Goal: Communication & Community: Connect with others

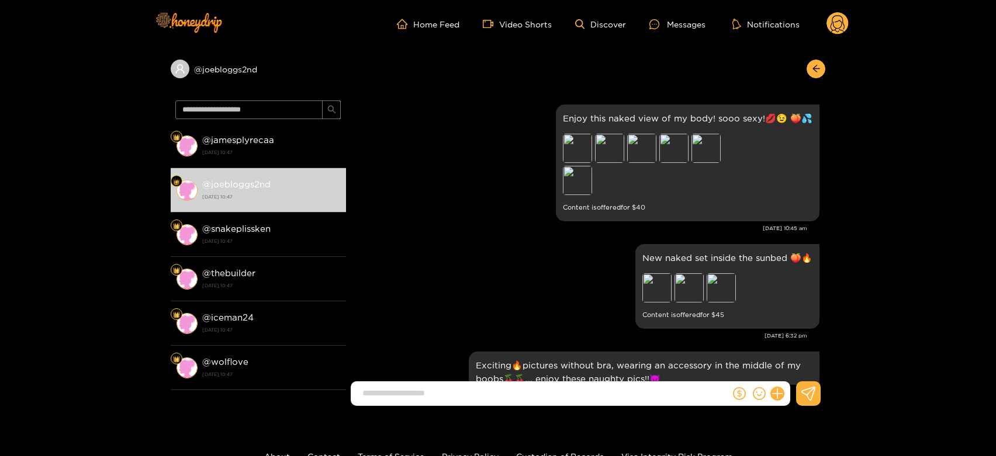
scroll to position [2567, 0]
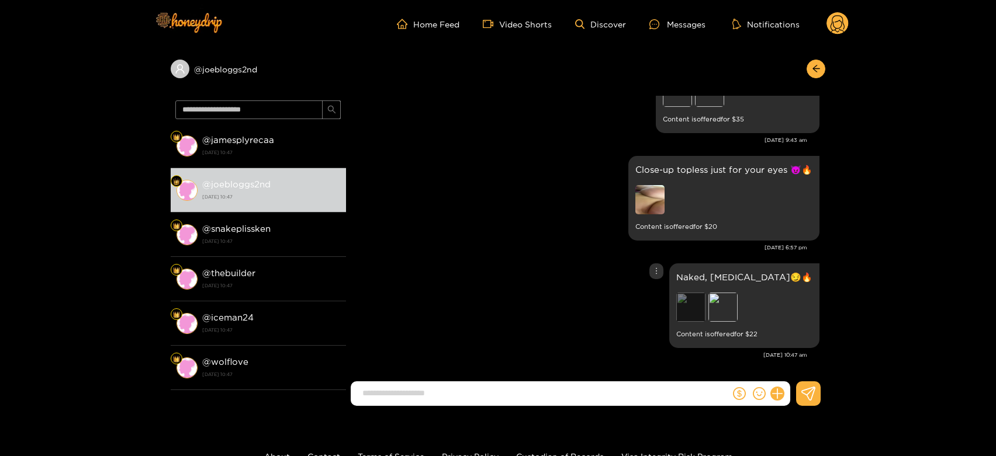
click at [705, 303] on div "Preview" at bounding box center [690, 307] width 29 height 29
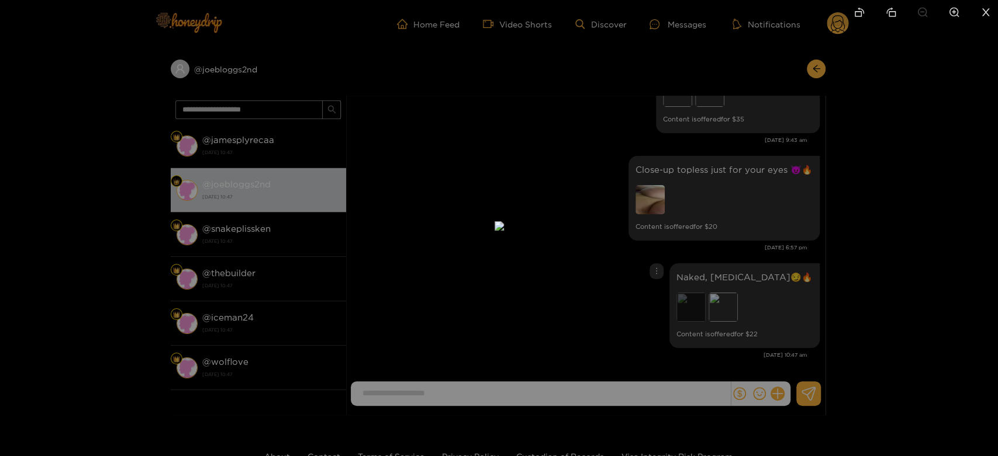
click at [752, 303] on div at bounding box center [499, 228] width 998 height 456
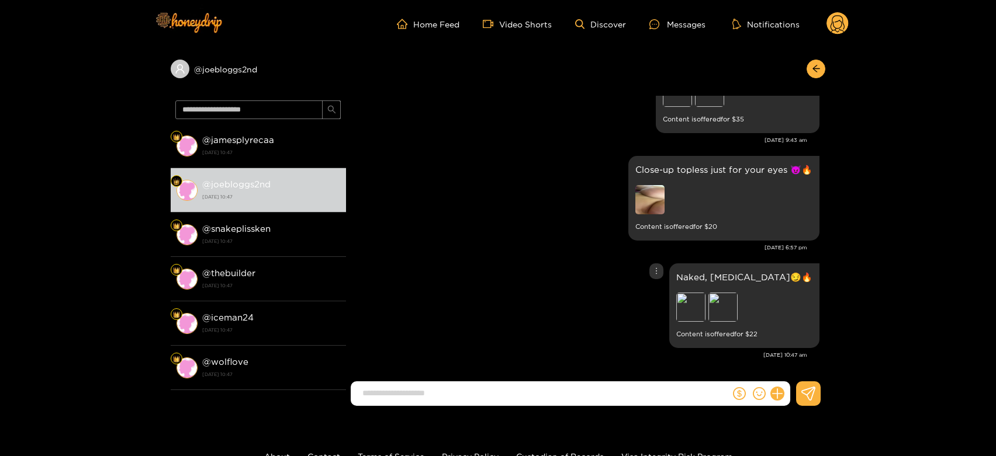
scroll to position [2502, 0]
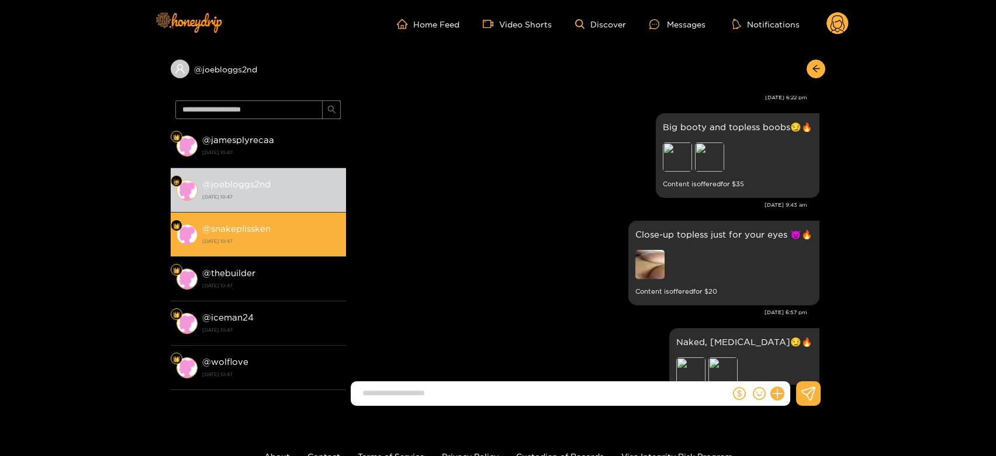
click at [276, 245] on strong "[DATE] 10:47" at bounding box center [271, 241] width 138 height 11
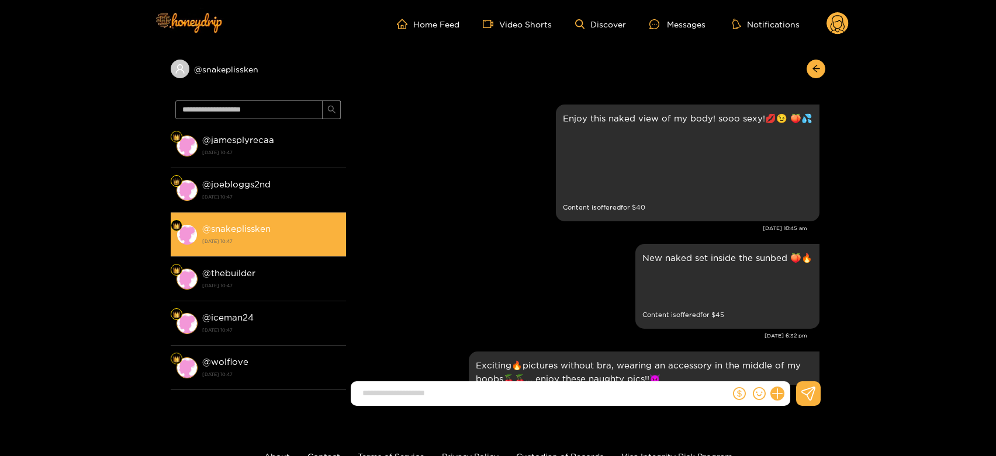
scroll to position [2567, 0]
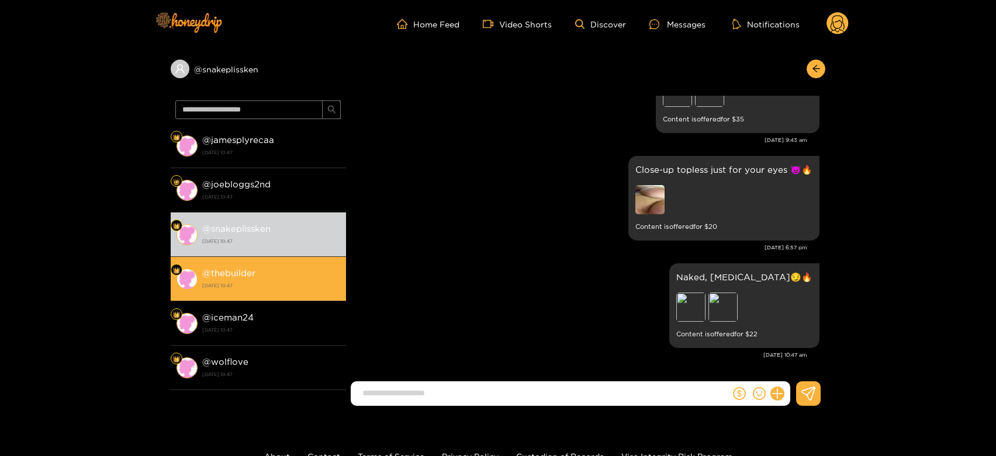
click at [266, 290] on strong "[DATE] 10:47" at bounding box center [271, 286] width 138 height 11
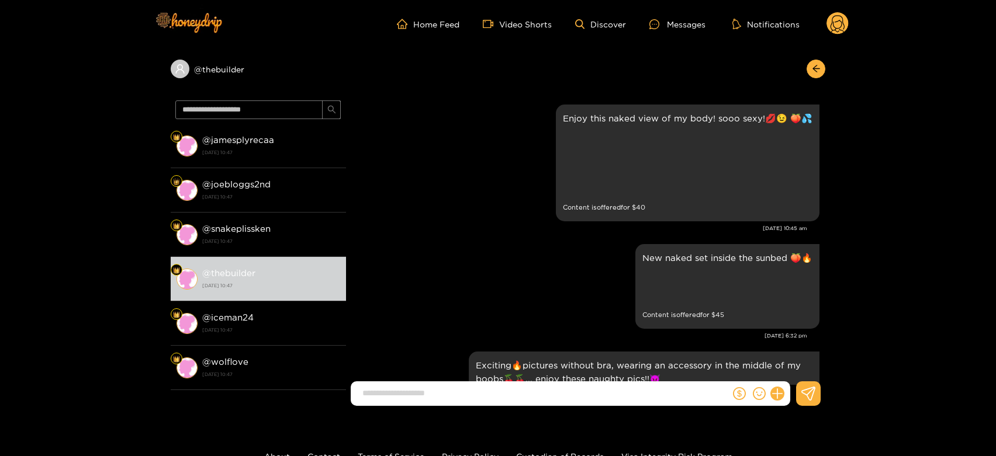
scroll to position [2567, 0]
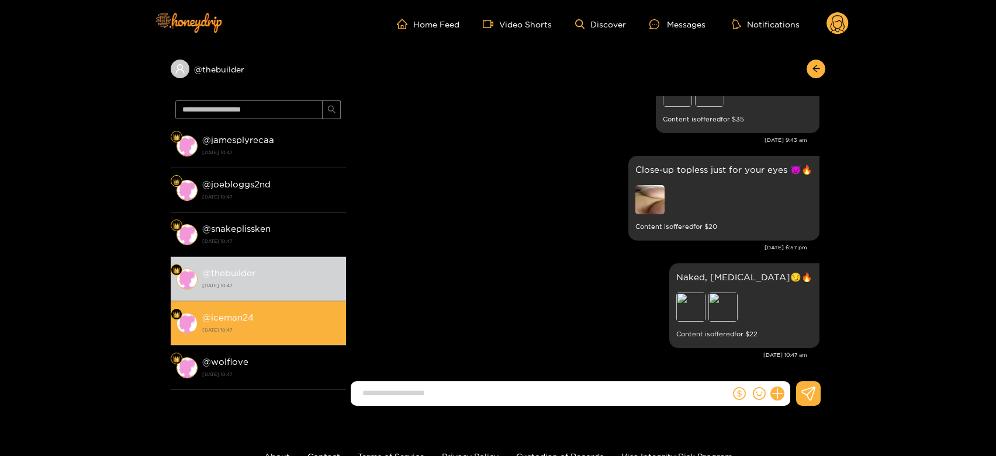
click at [304, 315] on div "@ iceman24 [DATE] 10:47" at bounding box center [271, 323] width 138 height 26
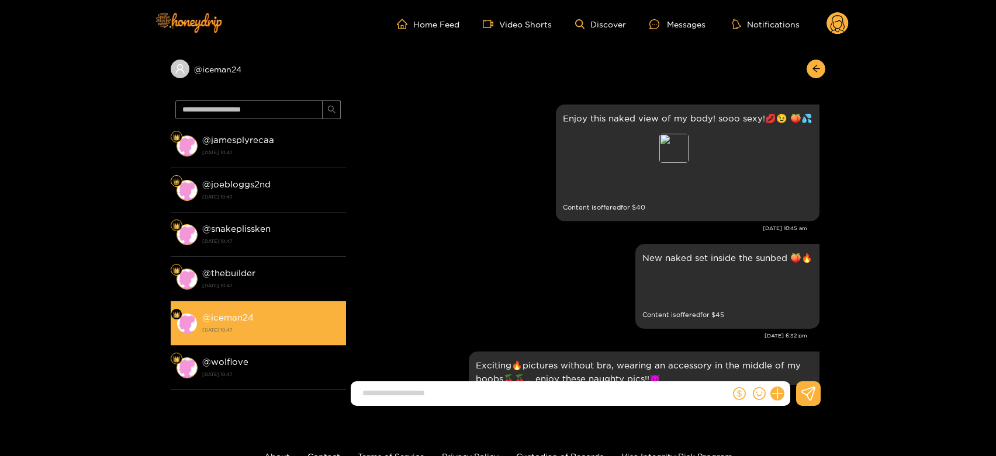
scroll to position [2567, 0]
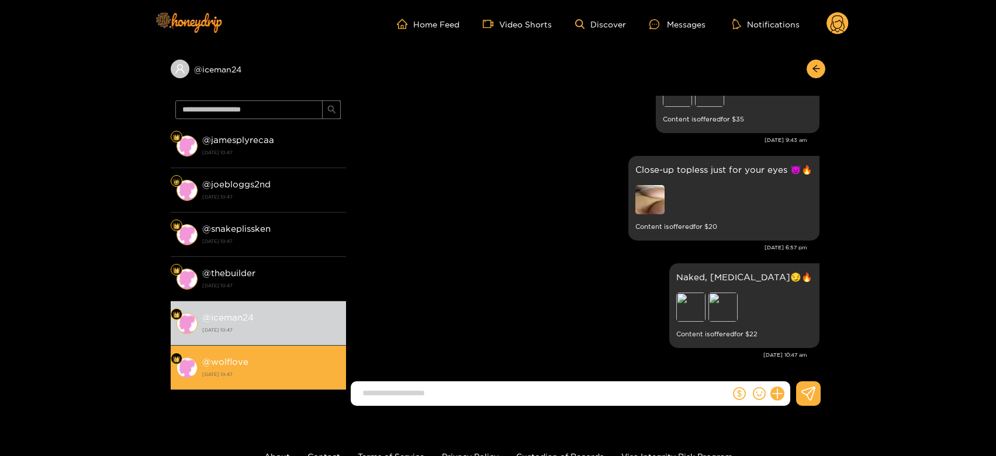
click at [288, 359] on div "@ wolflove [DATE] 10:47" at bounding box center [271, 368] width 138 height 26
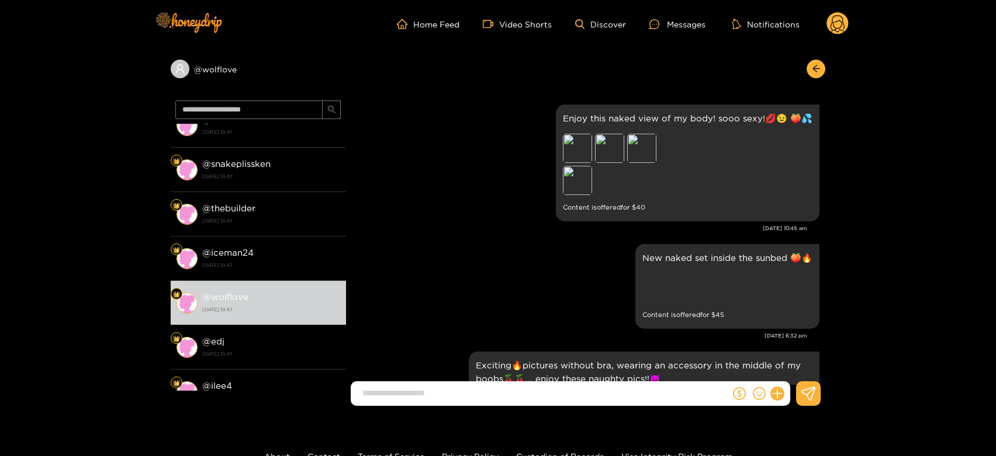
scroll to position [2567, 0]
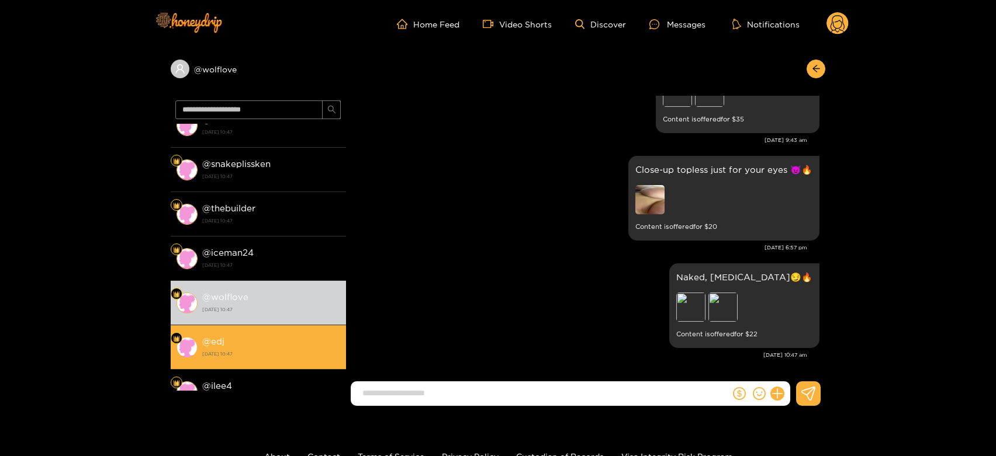
click at [311, 356] on strong "[DATE] 10:47" at bounding box center [271, 354] width 138 height 11
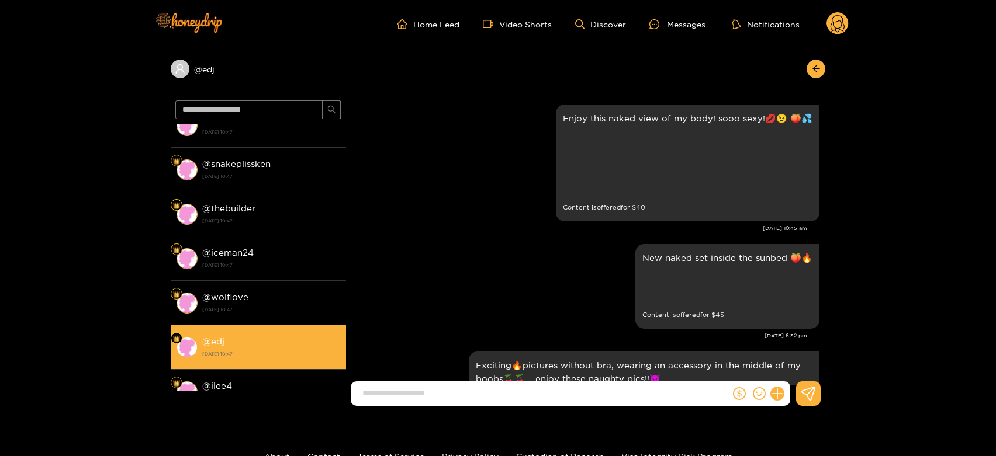
scroll to position [2567, 0]
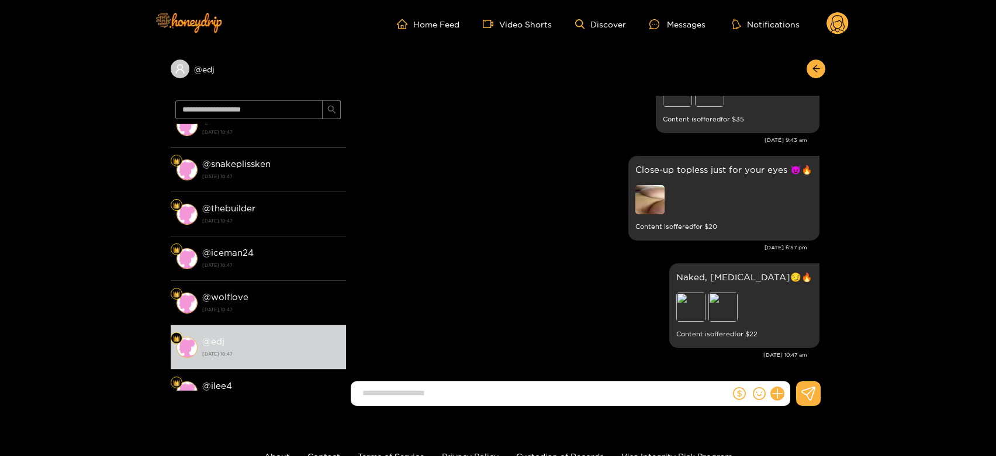
click at [840, 25] on circle at bounding box center [837, 23] width 22 height 22
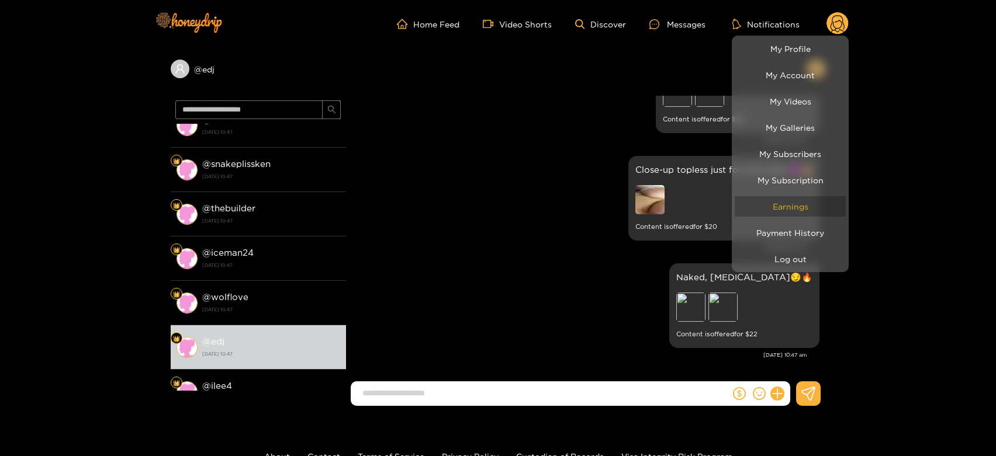
click at [802, 207] on link "Earnings" at bounding box center [790, 206] width 111 height 20
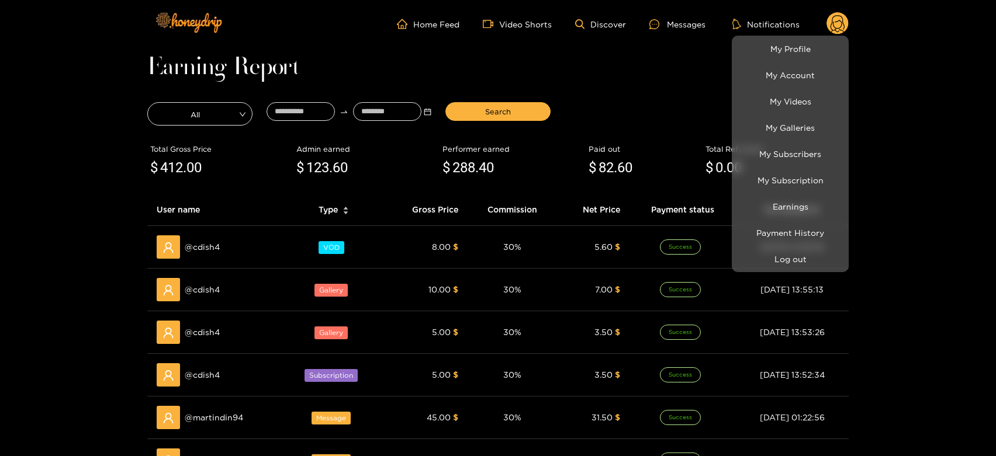
click at [206, 289] on div at bounding box center [498, 228] width 996 height 456
click at [206, 289] on span "@ cdish4" at bounding box center [202, 289] width 35 height 13
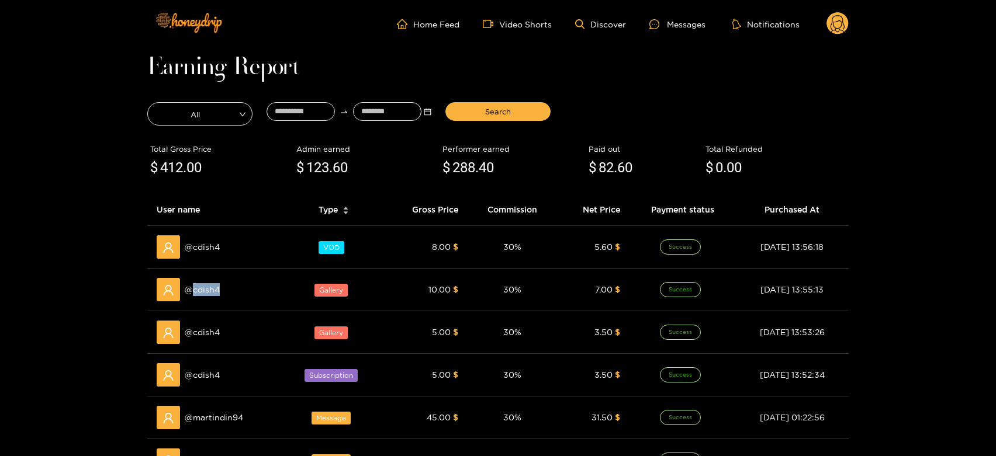
copy span "cdish4"
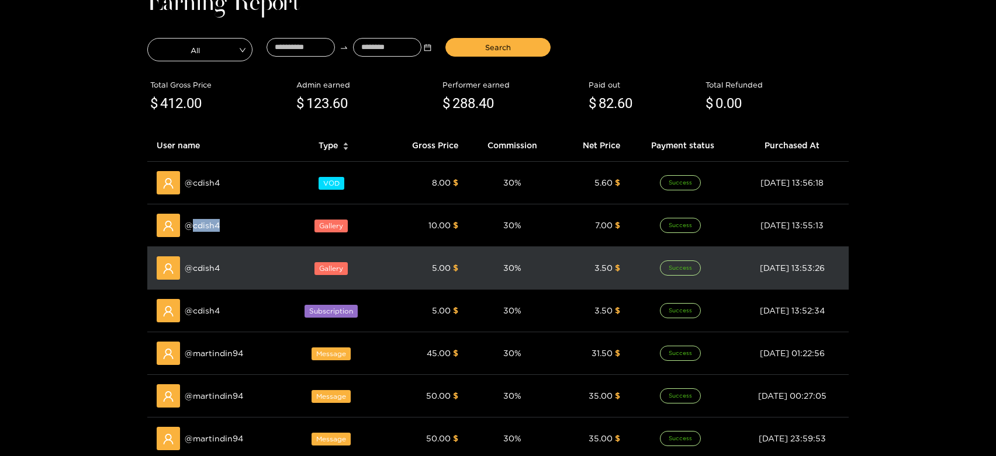
scroll to position [65, 0]
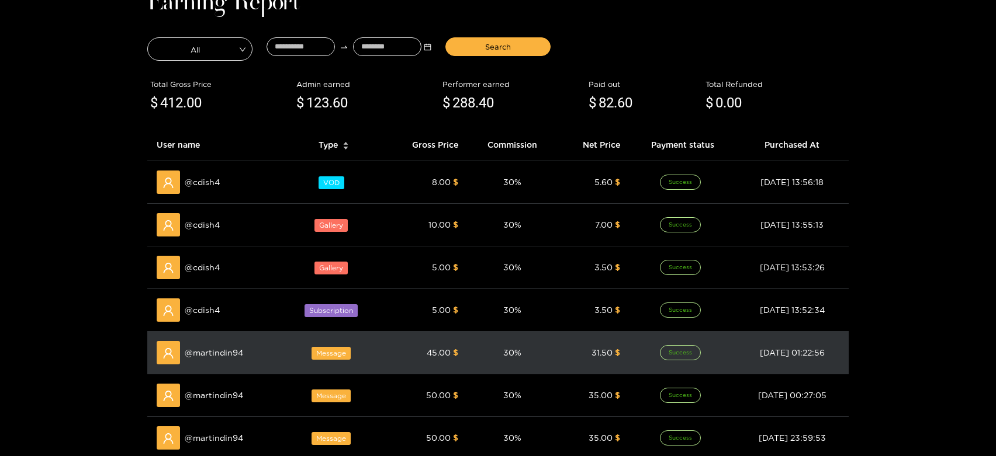
click at [218, 349] on span "@ martindin94" at bounding box center [214, 353] width 58 height 13
copy span "martindin94"
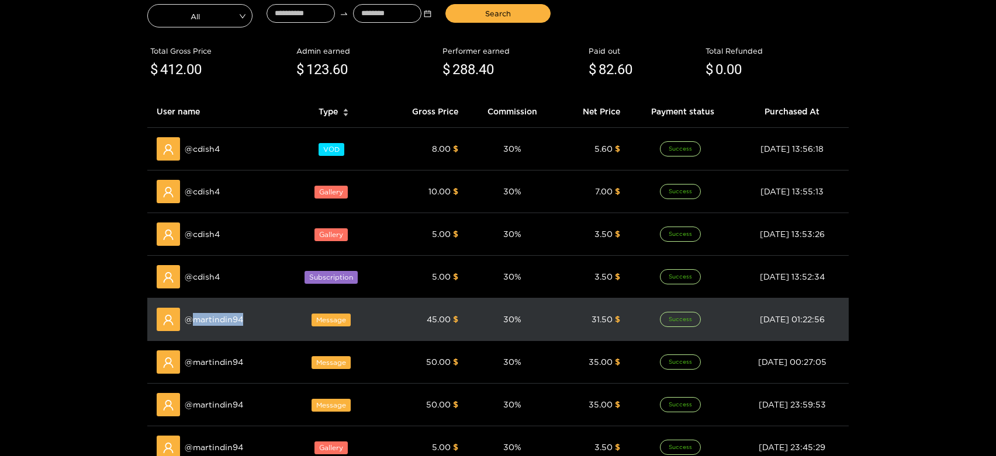
scroll to position [259, 0]
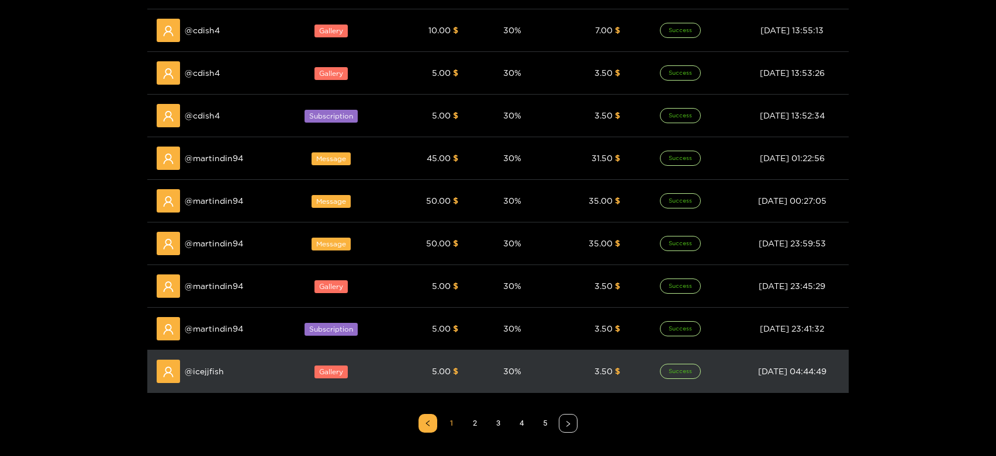
click at [206, 357] on td "@ icejjfish" at bounding box center [215, 372] width 137 height 43
copy span "icejjfish"
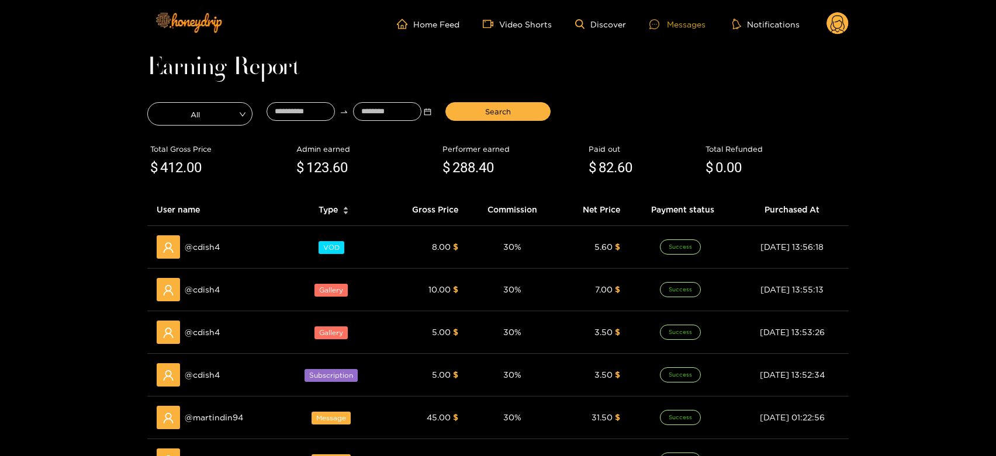
click at [672, 22] on div "Messages" at bounding box center [677, 24] width 56 height 13
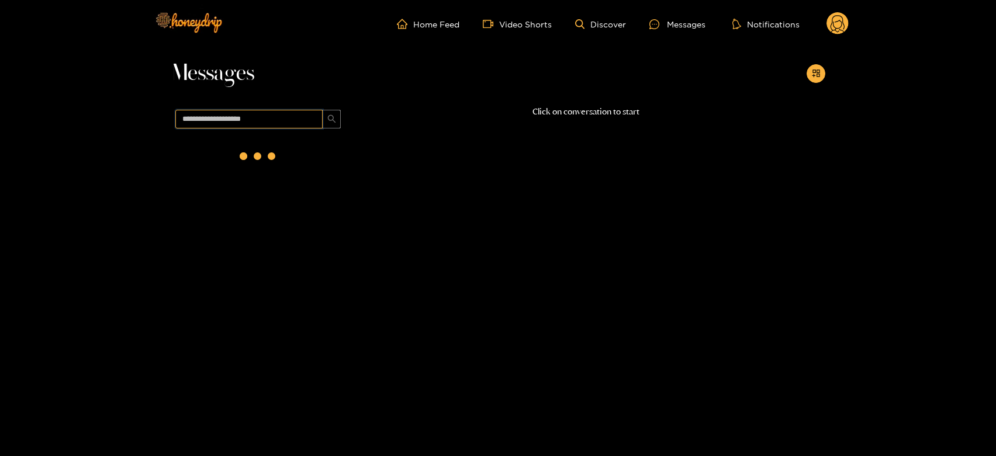
click at [256, 112] on input "text" at bounding box center [248, 119] width 147 height 19
paste input "*********"
click at [256, 112] on input "*********" at bounding box center [248, 119] width 147 height 19
click at [243, 117] on input "*********" at bounding box center [248, 119] width 147 height 19
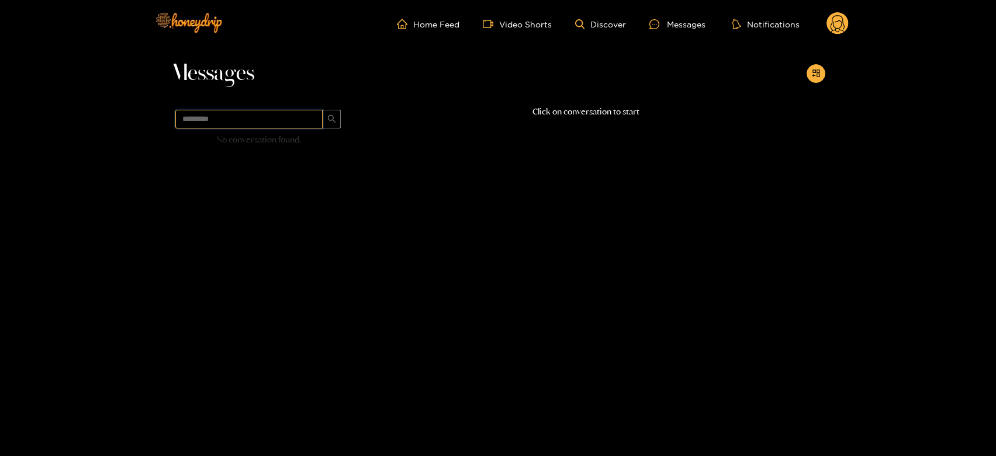
paste input "**"
click at [265, 153] on div "@ martindin94 [DATE] 10:47" at bounding box center [271, 155] width 138 height 26
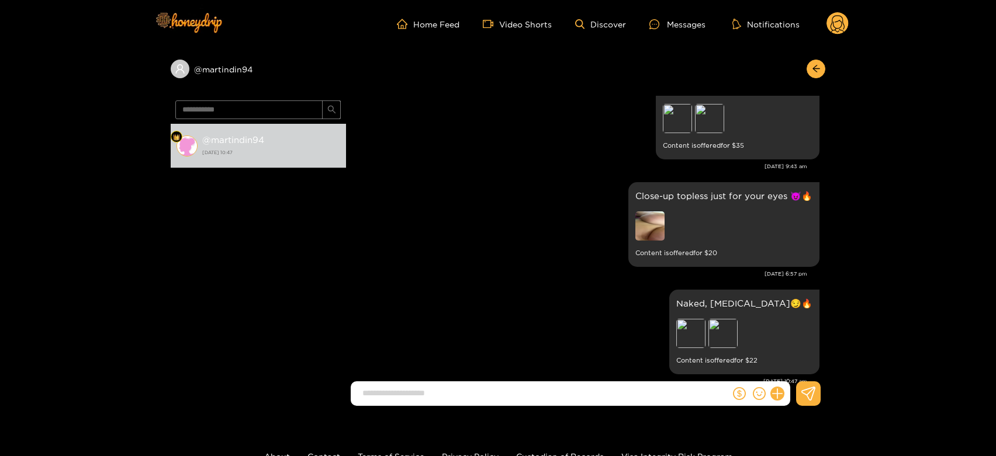
scroll to position [2276, 0]
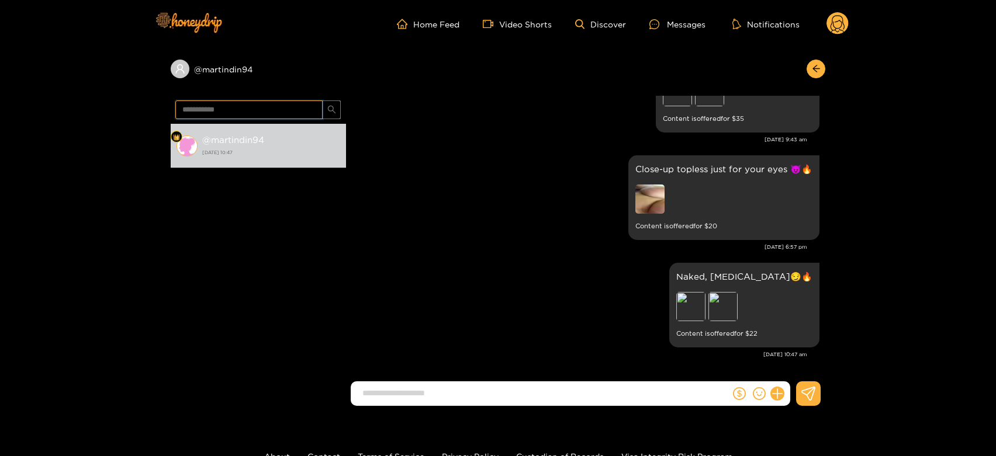
click at [245, 102] on input "**********" at bounding box center [248, 110] width 147 height 19
paste input "text"
type input "******"
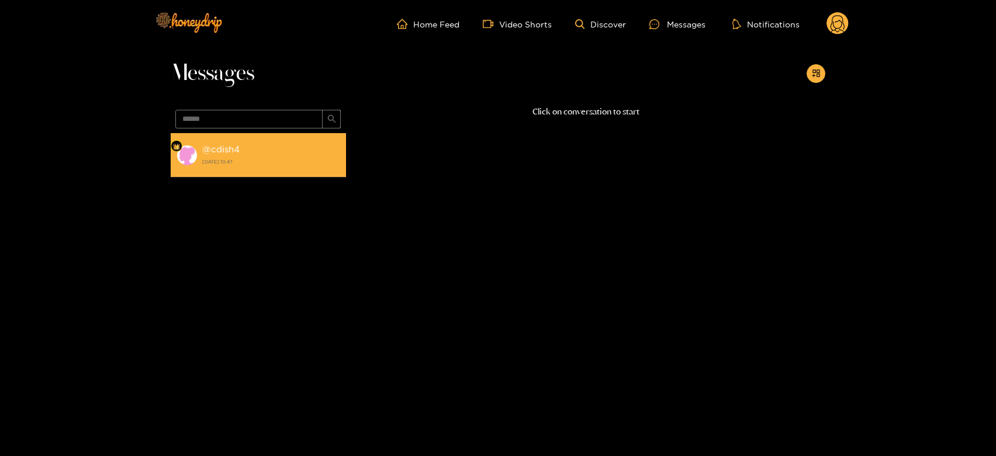
click at [257, 153] on div "@ cdish4 [DATE] 10:47" at bounding box center [271, 155] width 138 height 26
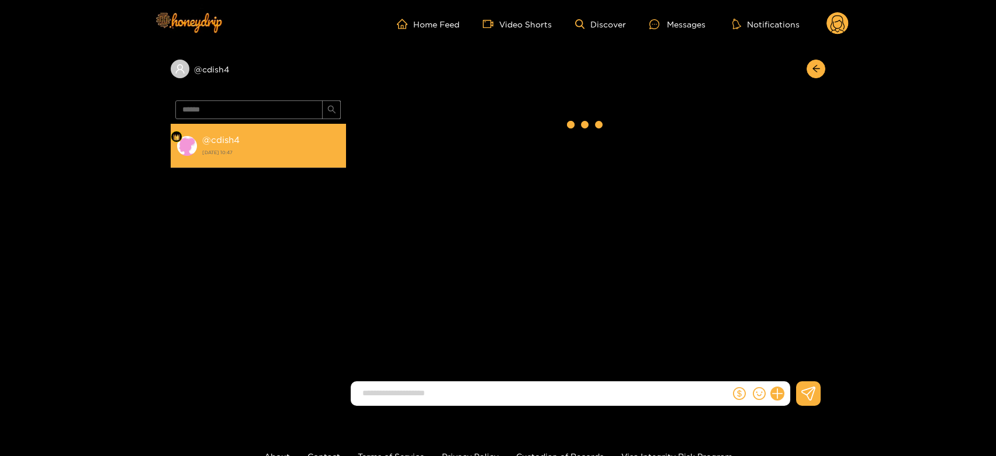
scroll to position [56, 0]
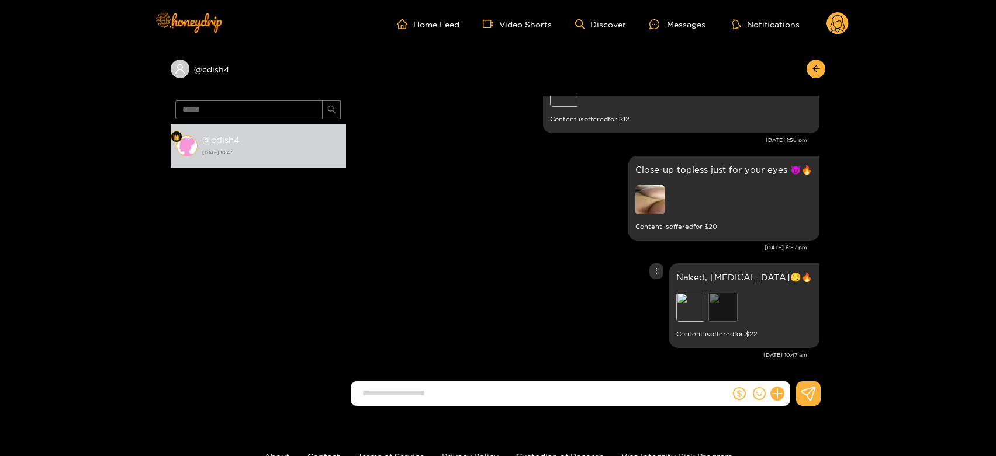
click at [738, 304] on div "Preview" at bounding box center [722, 307] width 29 height 29
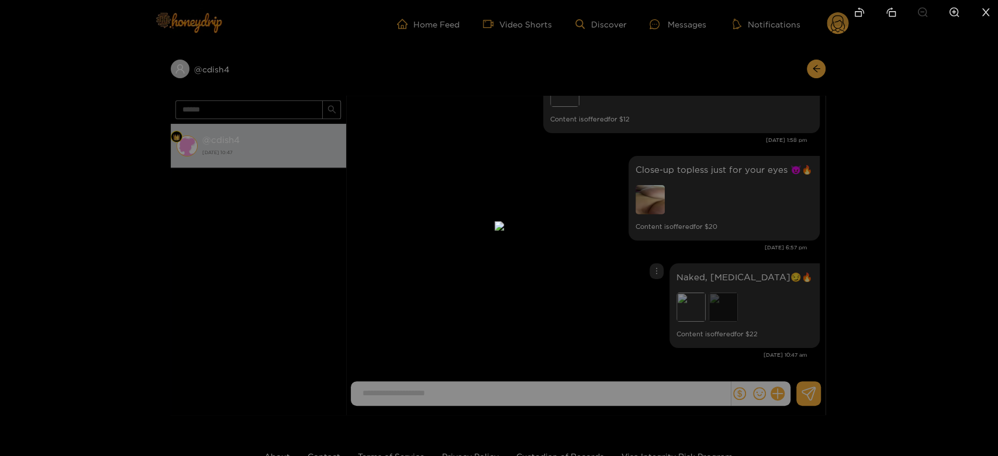
click at [772, 304] on div at bounding box center [499, 228] width 998 height 456
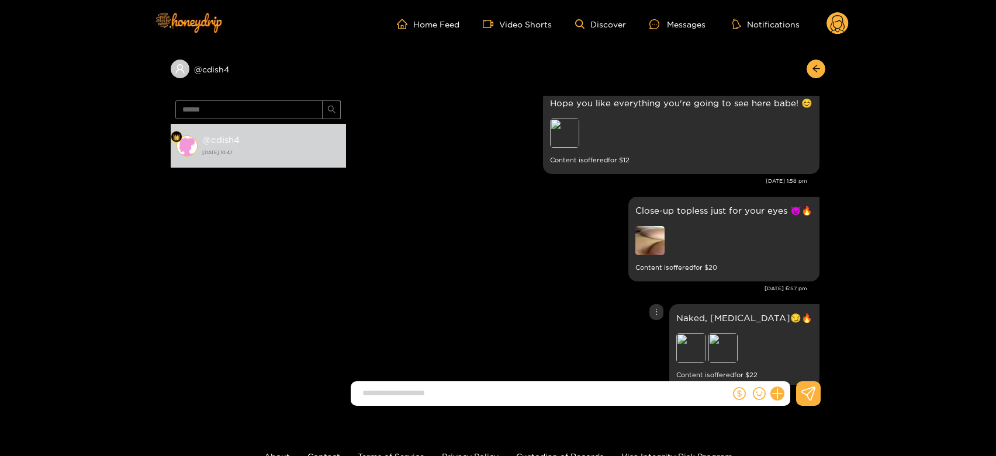
scroll to position [0, 0]
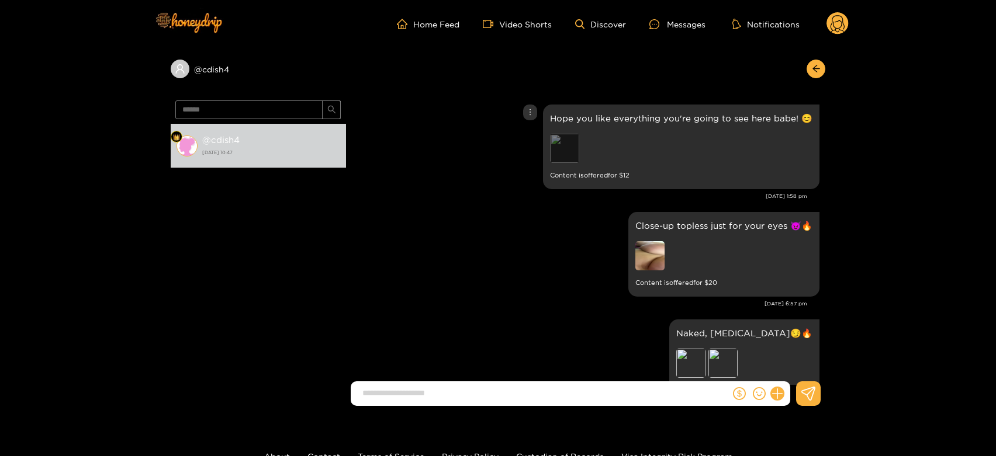
click at [576, 140] on div "Preview" at bounding box center [564, 148] width 29 height 29
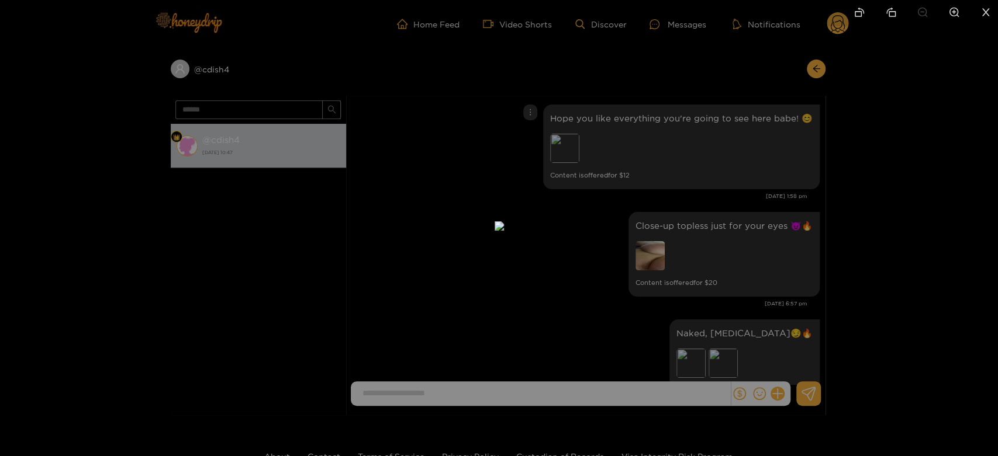
click at [724, 163] on div at bounding box center [499, 228] width 998 height 456
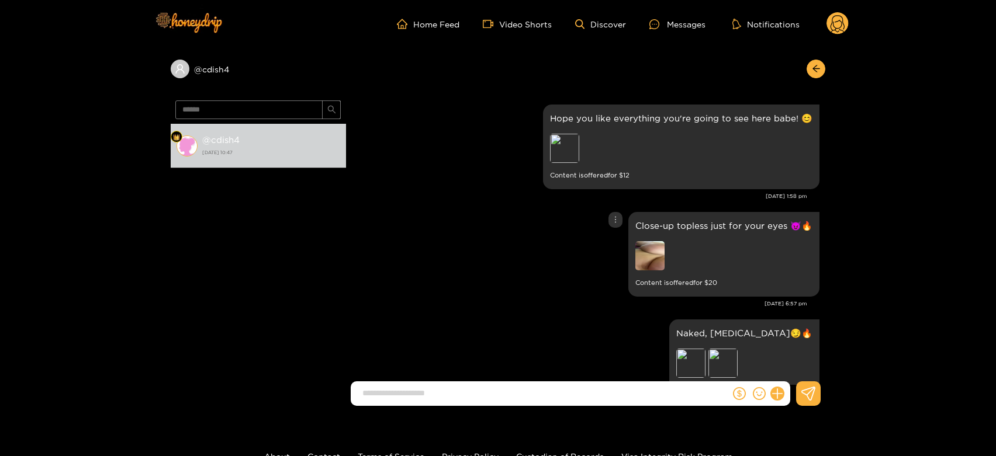
click at [659, 265] on img at bounding box center [649, 255] width 29 height 29
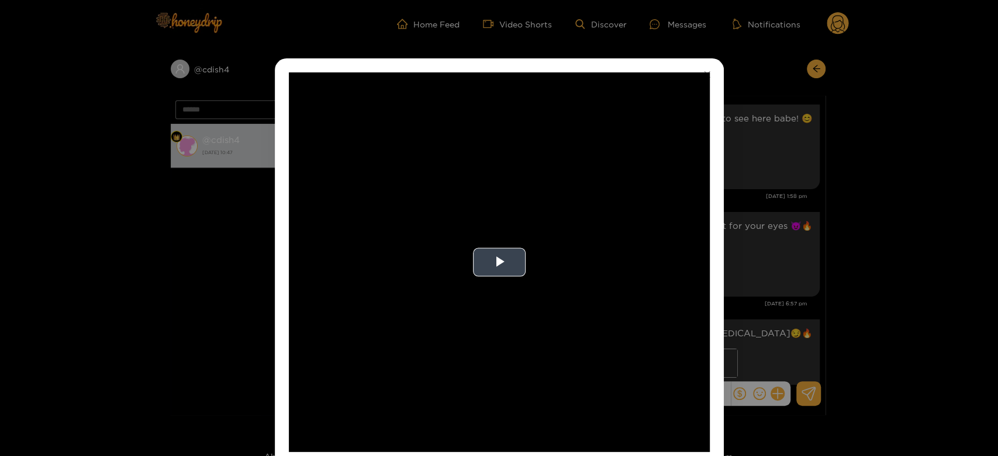
click at [570, 271] on video "Video Player" at bounding box center [499, 262] width 421 height 380
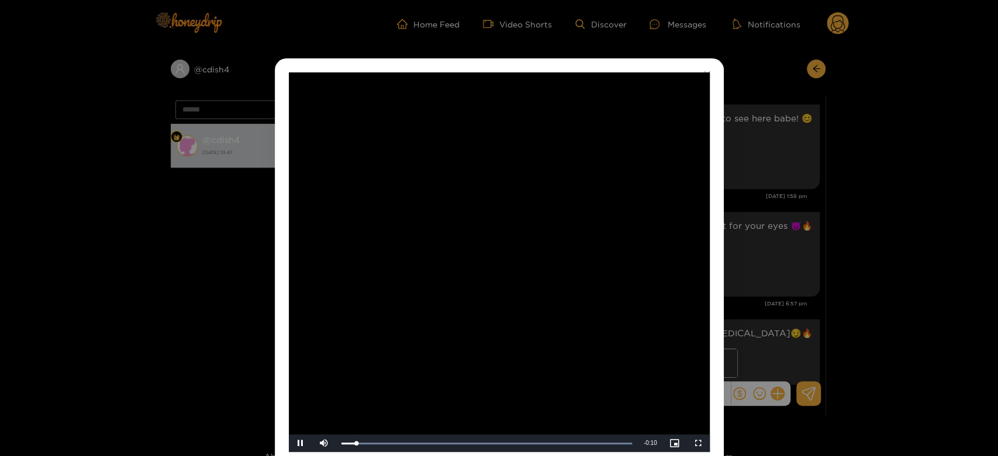
click at [570, 271] on video "Video Player" at bounding box center [499, 262] width 421 height 380
click at [780, 185] on div "**********" at bounding box center [499, 228] width 998 height 456
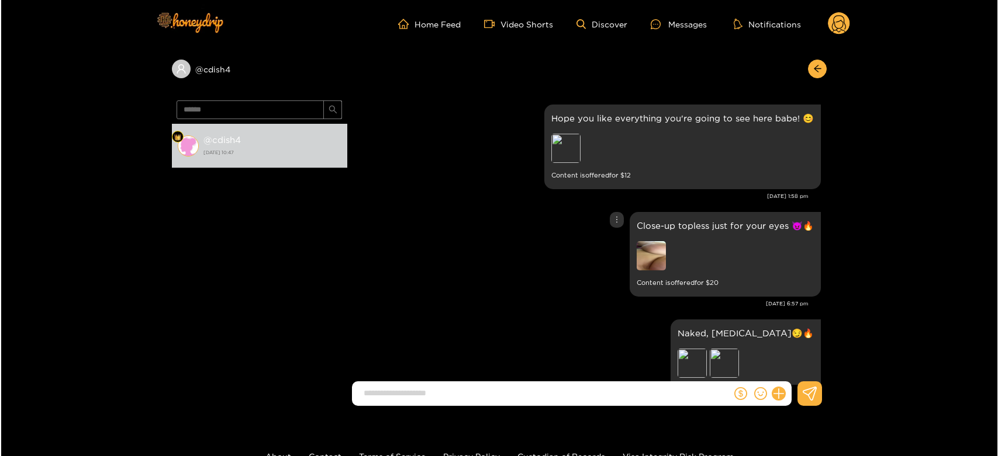
scroll to position [56, 0]
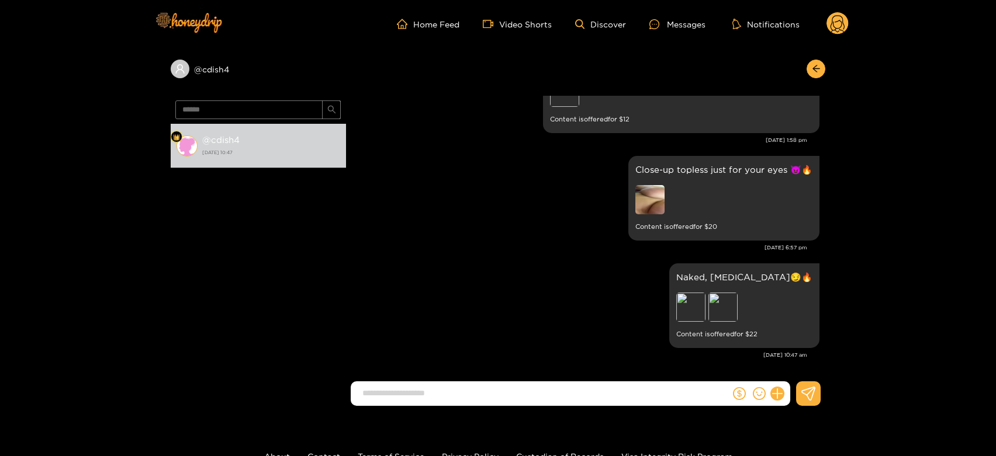
click at [835, 19] on circle at bounding box center [837, 23] width 22 height 22
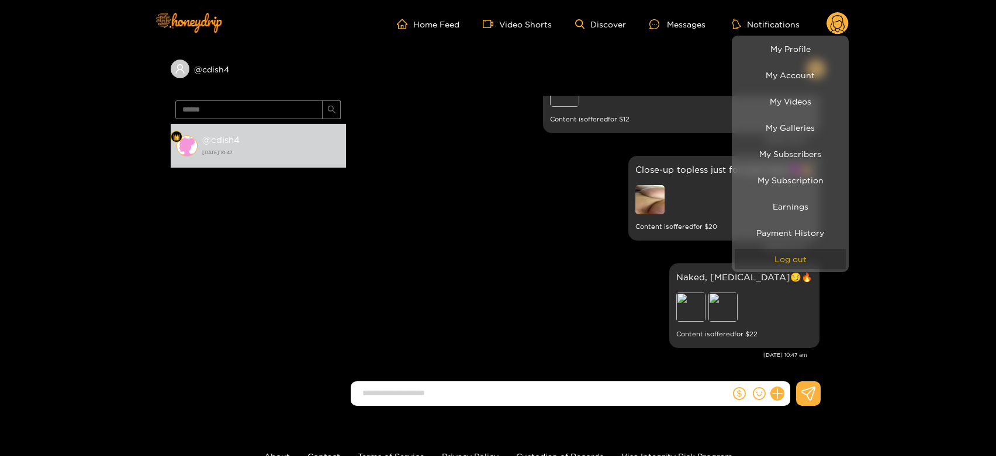
click at [795, 257] on button "Log out" at bounding box center [790, 259] width 111 height 20
